Goal: Navigation & Orientation: Find specific page/section

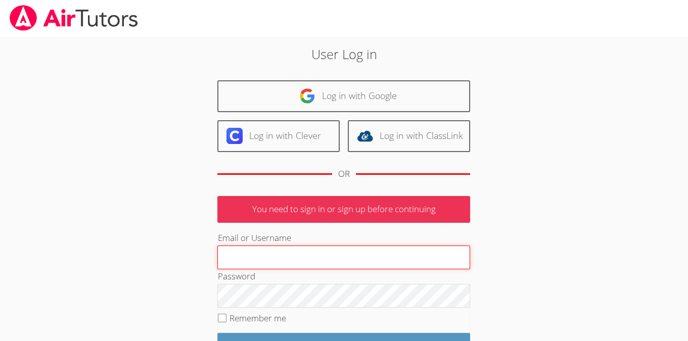
click at [295, 253] on input "Email or Username" at bounding box center [343, 258] width 253 height 24
type input "michellebermastutor@gmail.com"
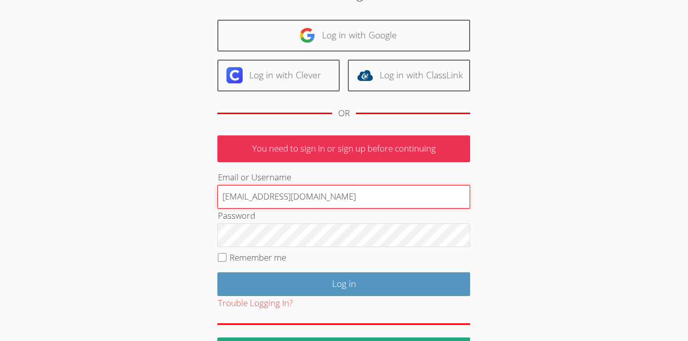
scroll to position [72, 0]
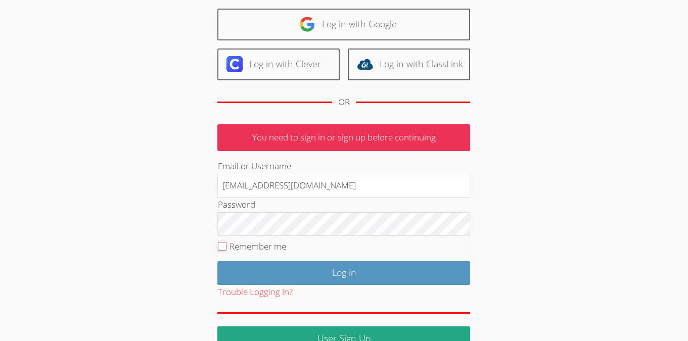
click at [222, 245] on input "Remember me" at bounding box center [222, 246] width 9 height 9
checkbox input "true"
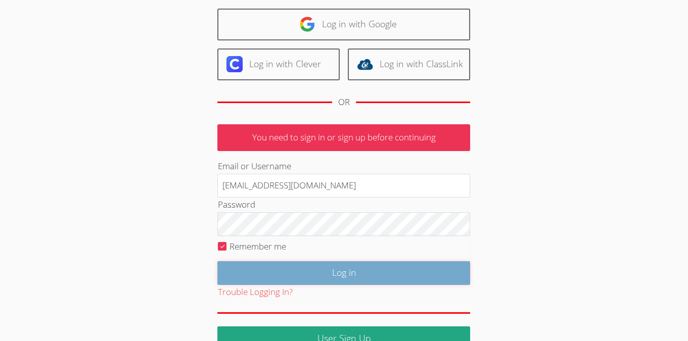
click at [275, 264] on input "Log in" at bounding box center [343, 273] width 253 height 24
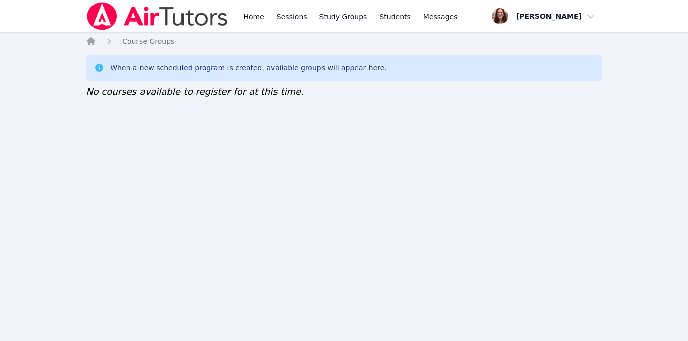
click at [394, 115] on div "Home Course Groups When a new scheduled program is created, available groups wi…" at bounding box center [344, 77] width 516 height 83
click at [132, 40] on span "Course Groups" at bounding box center [148, 41] width 52 height 8
click at [108, 40] on icon "Breadcrumb" at bounding box center [109, 41] width 10 height 10
click at [94, 40] on icon "Breadcrumb" at bounding box center [91, 41] width 8 height 8
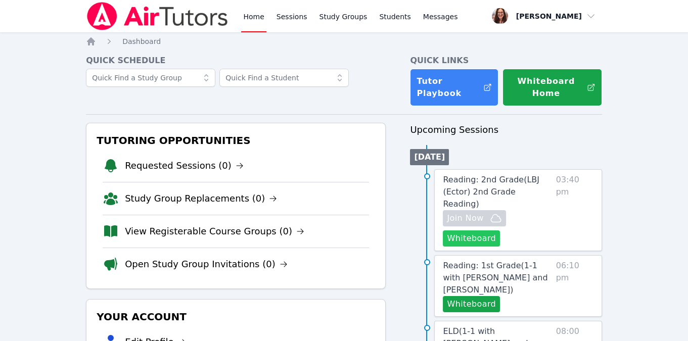
click at [485, 230] on button "Whiteboard" at bounding box center [471, 238] width 57 height 16
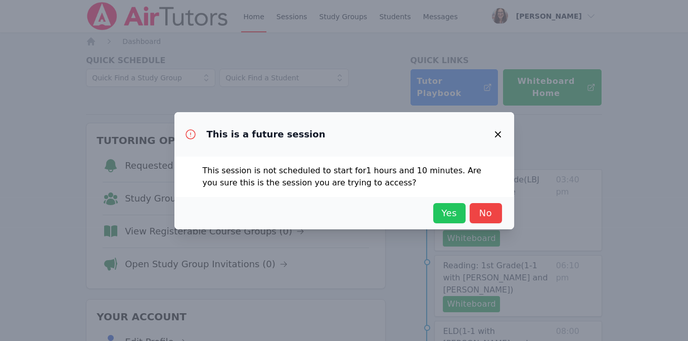
click at [455, 214] on span "Yes" at bounding box center [449, 213] width 22 height 14
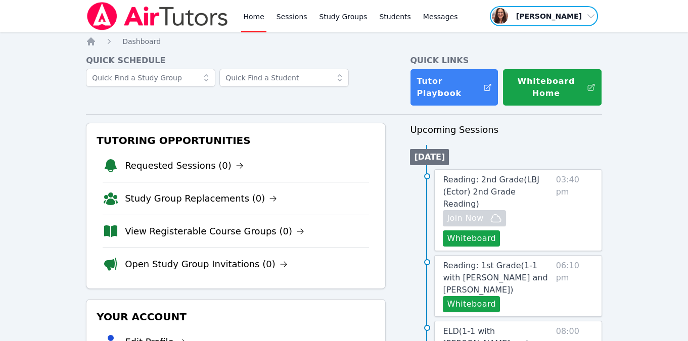
click at [536, 17] on span "button" at bounding box center [544, 16] width 110 height 22
click at [402, 17] on link "Students" at bounding box center [394, 16] width 35 height 32
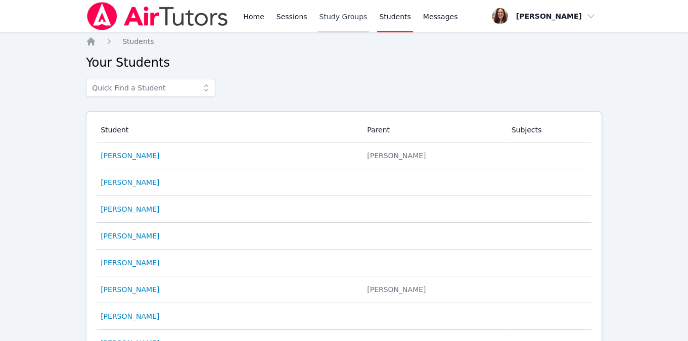
click at [339, 14] on link "Study Groups" at bounding box center [343, 16] width 52 height 32
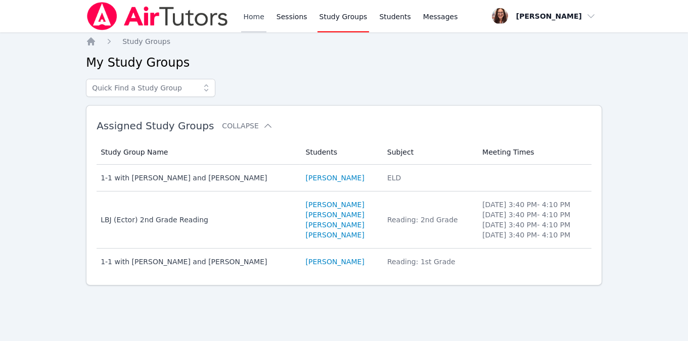
click at [254, 20] on link "Home" at bounding box center [253, 16] width 25 height 32
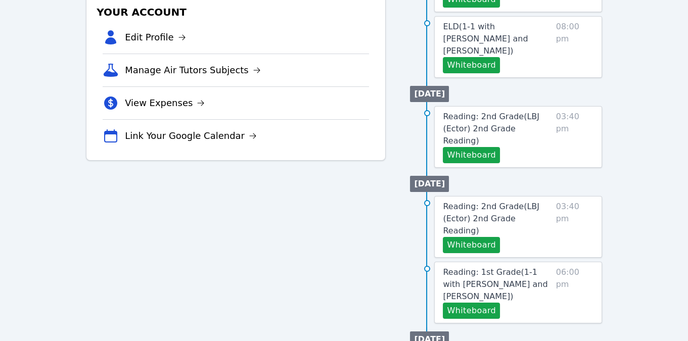
scroll to position [249, 0]
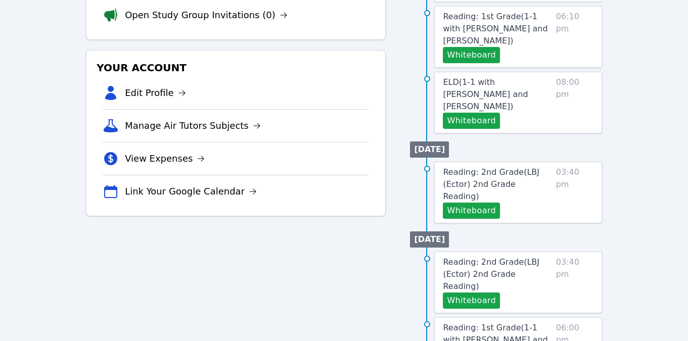
click at [221, 126] on link "Manage Air Tutors Subjects" at bounding box center [193, 126] width 136 height 14
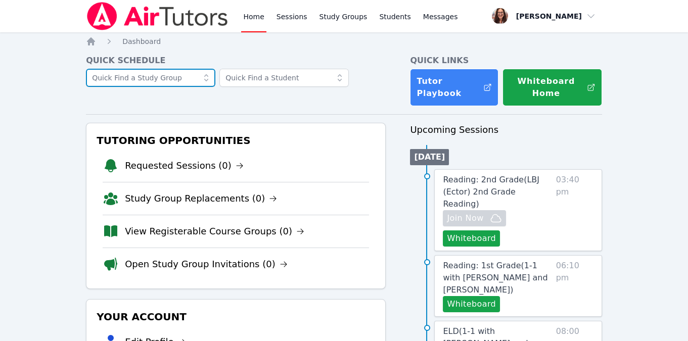
click at [126, 80] on input "text" at bounding box center [150, 78] width 129 height 18
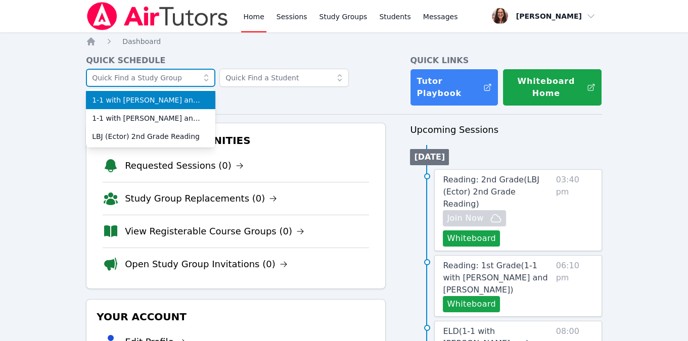
click at [138, 78] on input "text" at bounding box center [150, 78] width 129 height 18
click at [252, 18] on link "Home" at bounding box center [253, 16] width 25 height 32
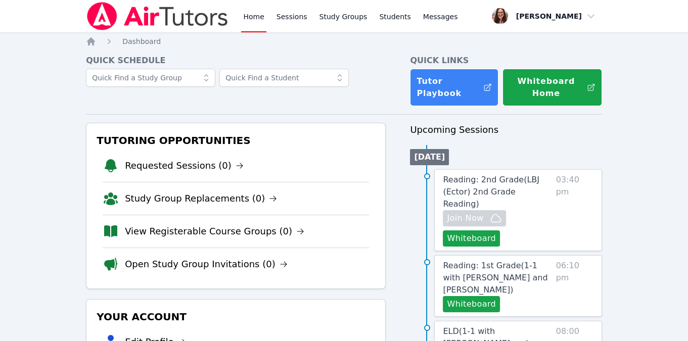
click at [90, 42] on icon "Breadcrumb" at bounding box center [91, 41] width 8 height 8
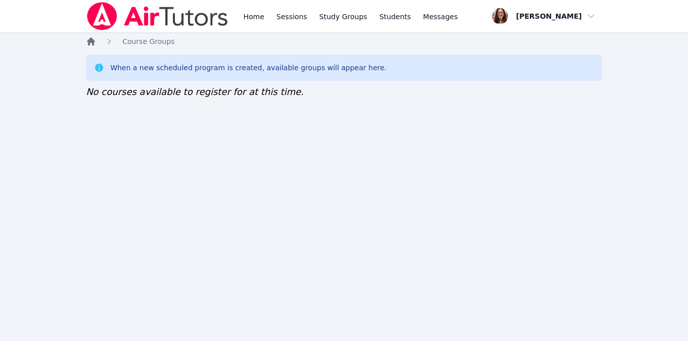
click at [92, 42] on icon "Breadcrumb" at bounding box center [91, 41] width 8 height 8
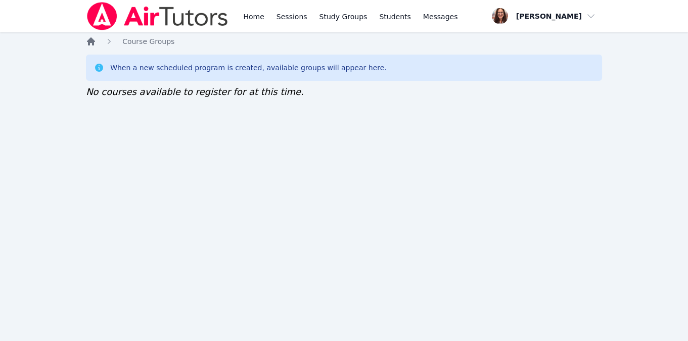
click at [96, 40] on icon "Breadcrumb" at bounding box center [91, 41] width 10 height 10
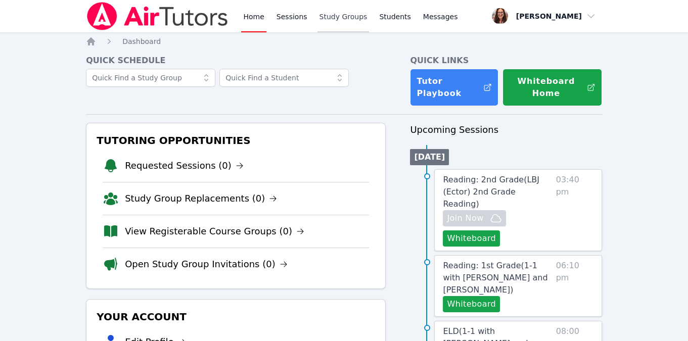
click at [340, 17] on link "Study Groups" at bounding box center [343, 16] width 52 height 32
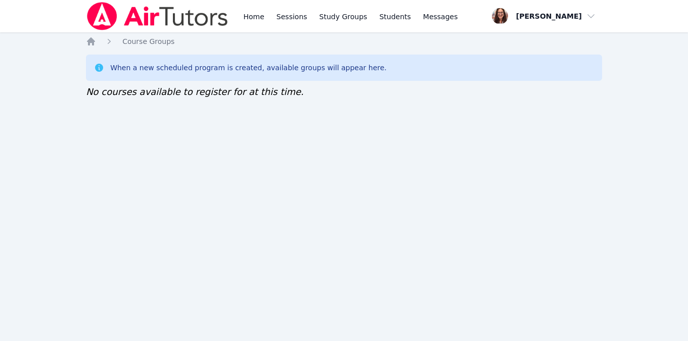
click at [252, 96] on span "No courses available to register for at this time." at bounding box center [195, 91] width 218 height 11
click at [525, 18] on span "button" at bounding box center [544, 16] width 110 height 22
click at [362, 95] on div "When a new scheduled program is created, available groups will appear here. No …" at bounding box center [344, 77] width 516 height 44
